Goal: Information Seeking & Learning: Learn about a topic

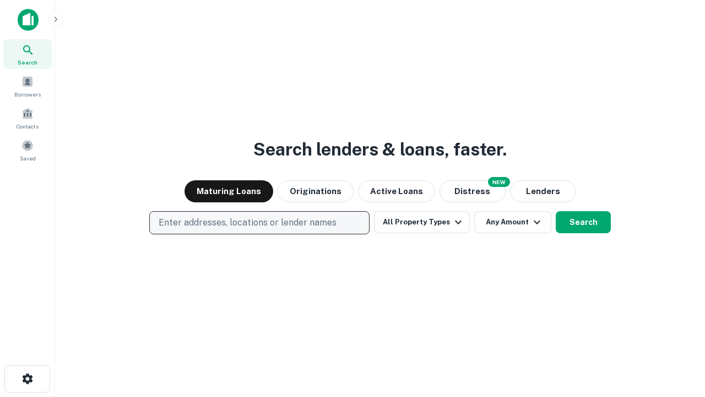
click at [259, 223] on p "Enter addresses, locations or lender names" at bounding box center [248, 222] width 178 height 13
type input "**********"
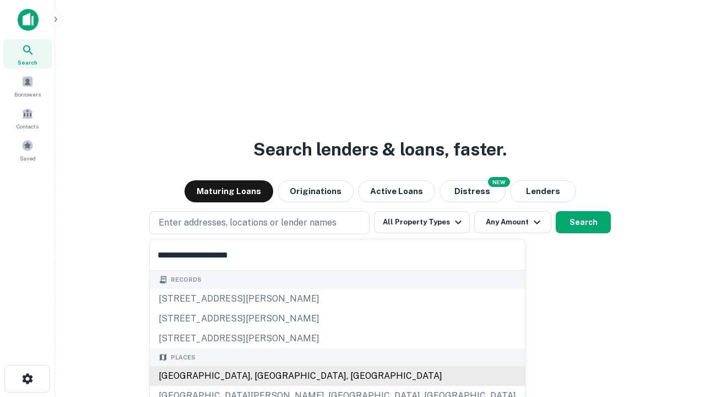
click at [263, 376] on div "[GEOGRAPHIC_DATA], [GEOGRAPHIC_DATA], [GEOGRAPHIC_DATA]" at bounding box center [337, 376] width 375 height 20
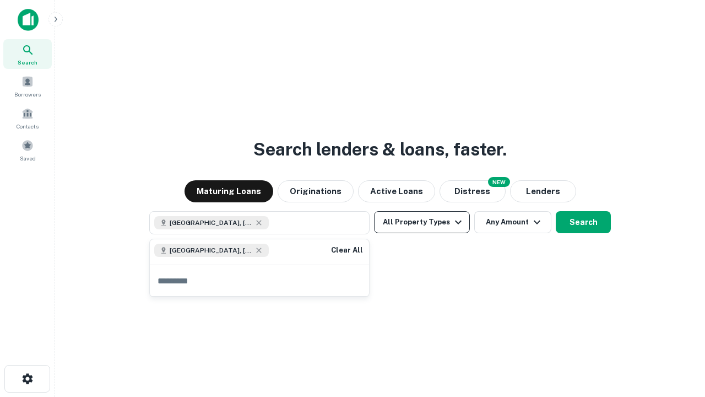
click at [422, 222] on button "All Property Types" at bounding box center [422, 222] width 96 height 22
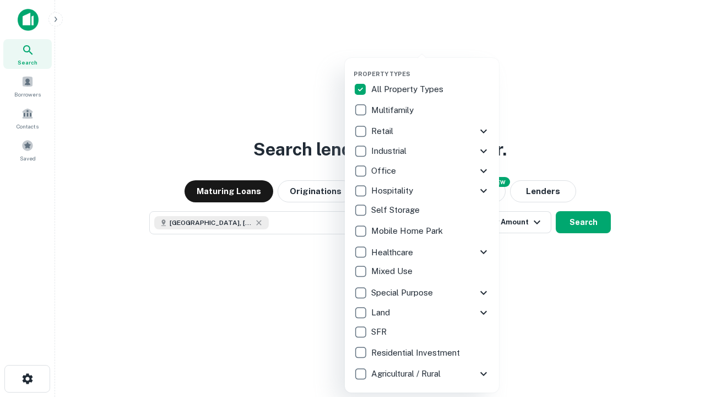
click at [431, 67] on button "button" at bounding box center [431, 67] width 154 height 1
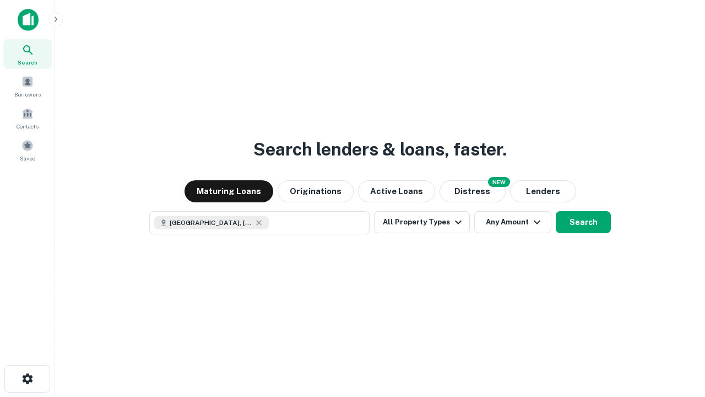
scroll to position [18, 0]
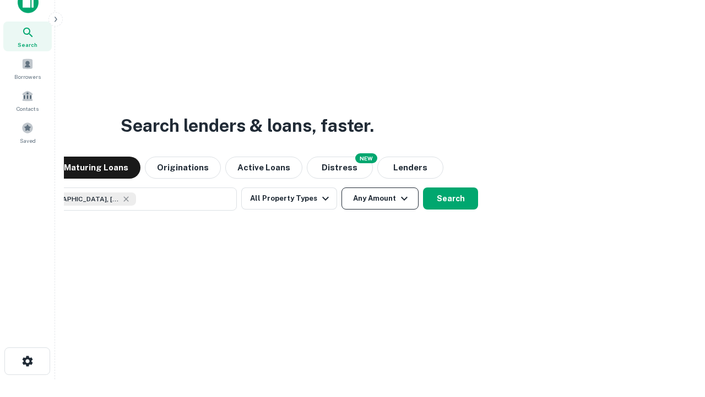
click at [342, 187] on button "Any Amount" at bounding box center [380, 198] width 77 height 22
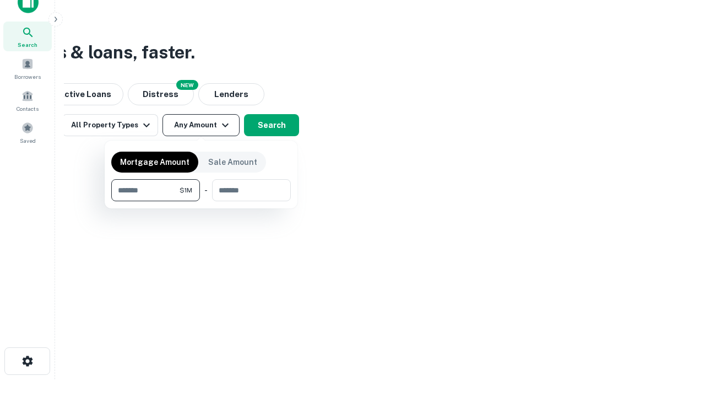
type input "*******"
click at [201, 201] on button "button" at bounding box center [201, 201] width 180 height 1
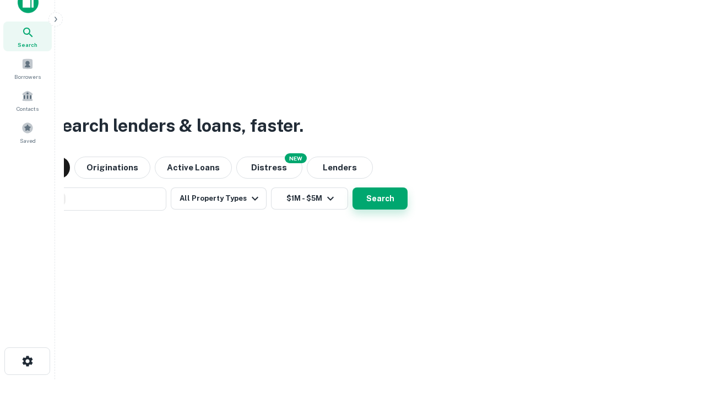
click at [353, 187] on button "Search" at bounding box center [380, 198] width 55 height 22
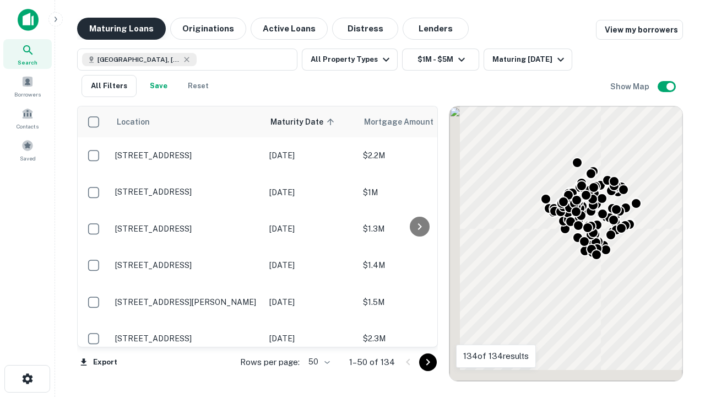
click at [121, 29] on button "Maturing Loans" at bounding box center [121, 29] width 89 height 22
